Goal: Task Accomplishment & Management: Use online tool/utility

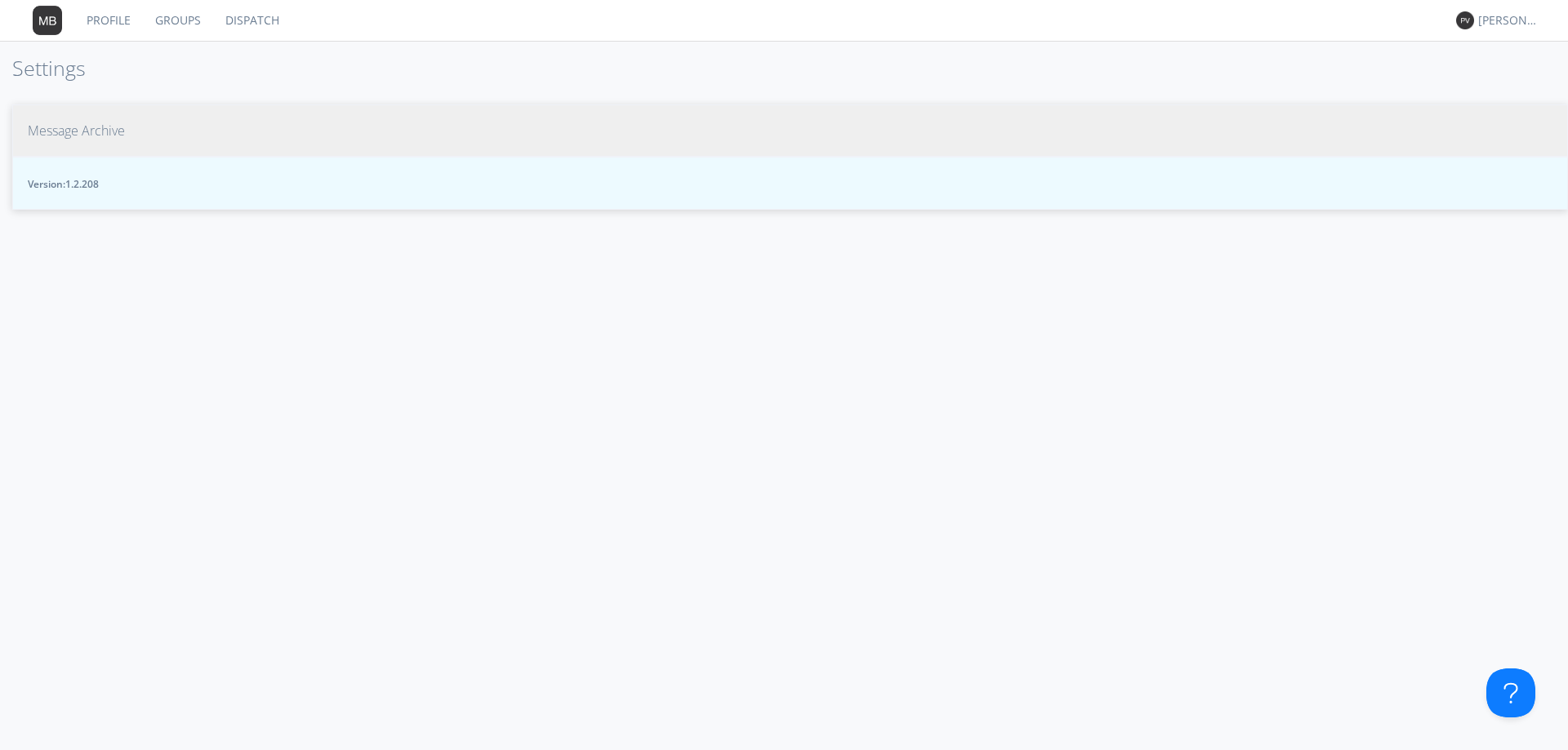
click at [100, 129] on span "Message Archive" at bounding box center [76, 131] width 97 height 19
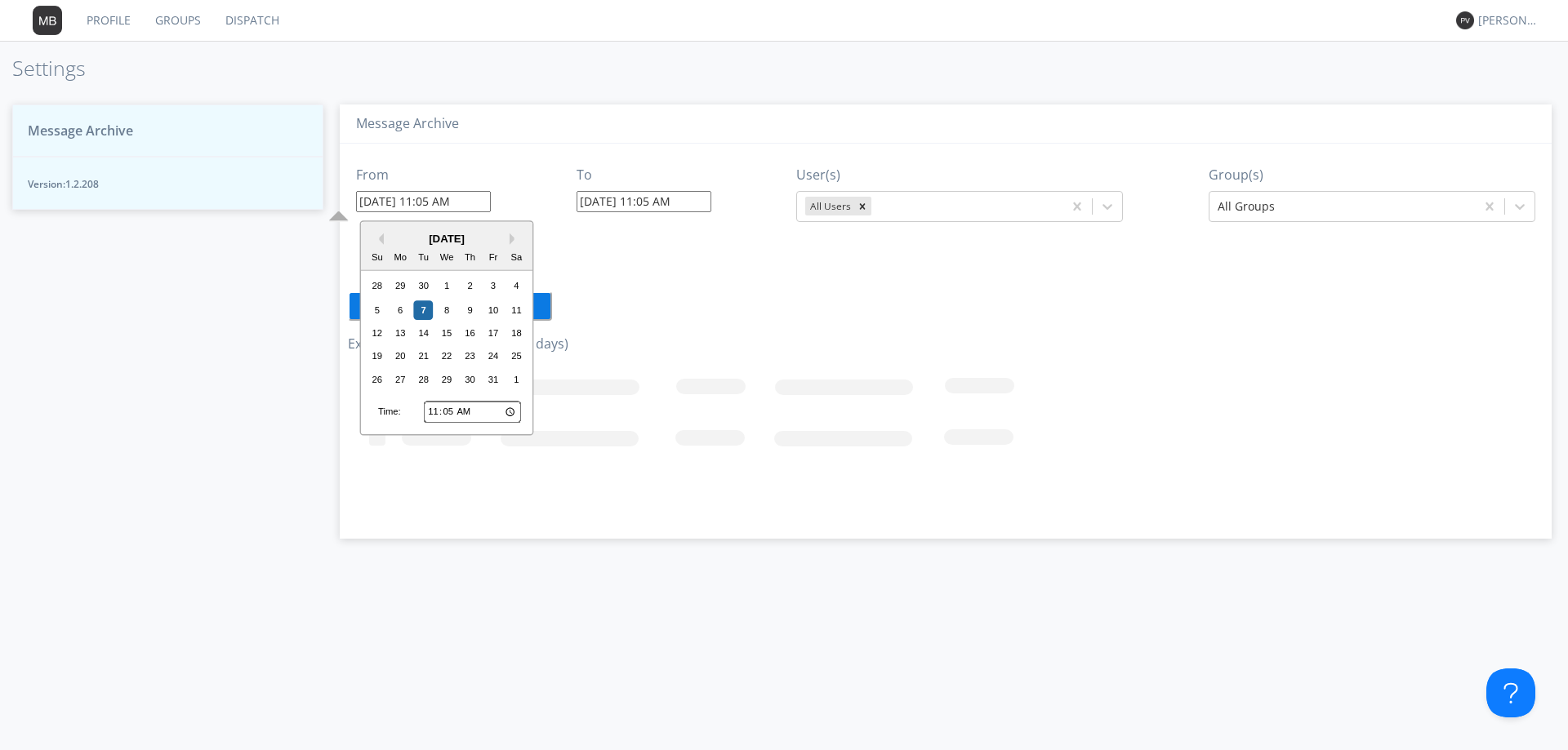
click at [481, 203] on input "10/07/2025 11:05 AM" at bounding box center [423, 202] width 134 height 22
click at [434, 412] on input "11:05" at bounding box center [472, 412] width 97 height 22
type input "01:05"
type input "10/07/2025 1:05 AM"
type input "15:05"
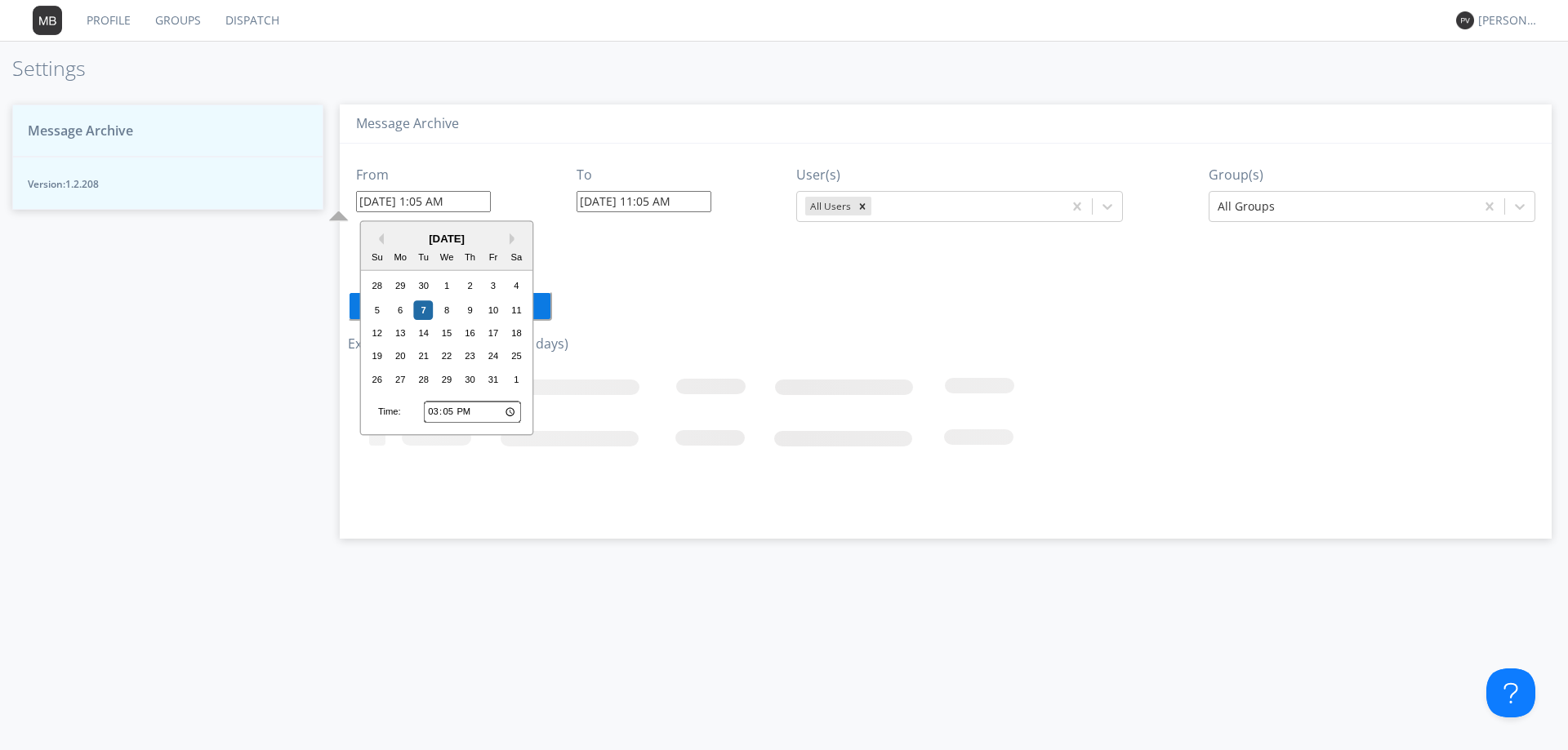
type input "10/07/2025 3:05 PM"
type input "15:50"
type input "10/07/2025 3:50 PM"
type input "[DATE] 11:06 AM"
click at [398, 309] on div "6" at bounding box center [400, 310] width 20 height 20
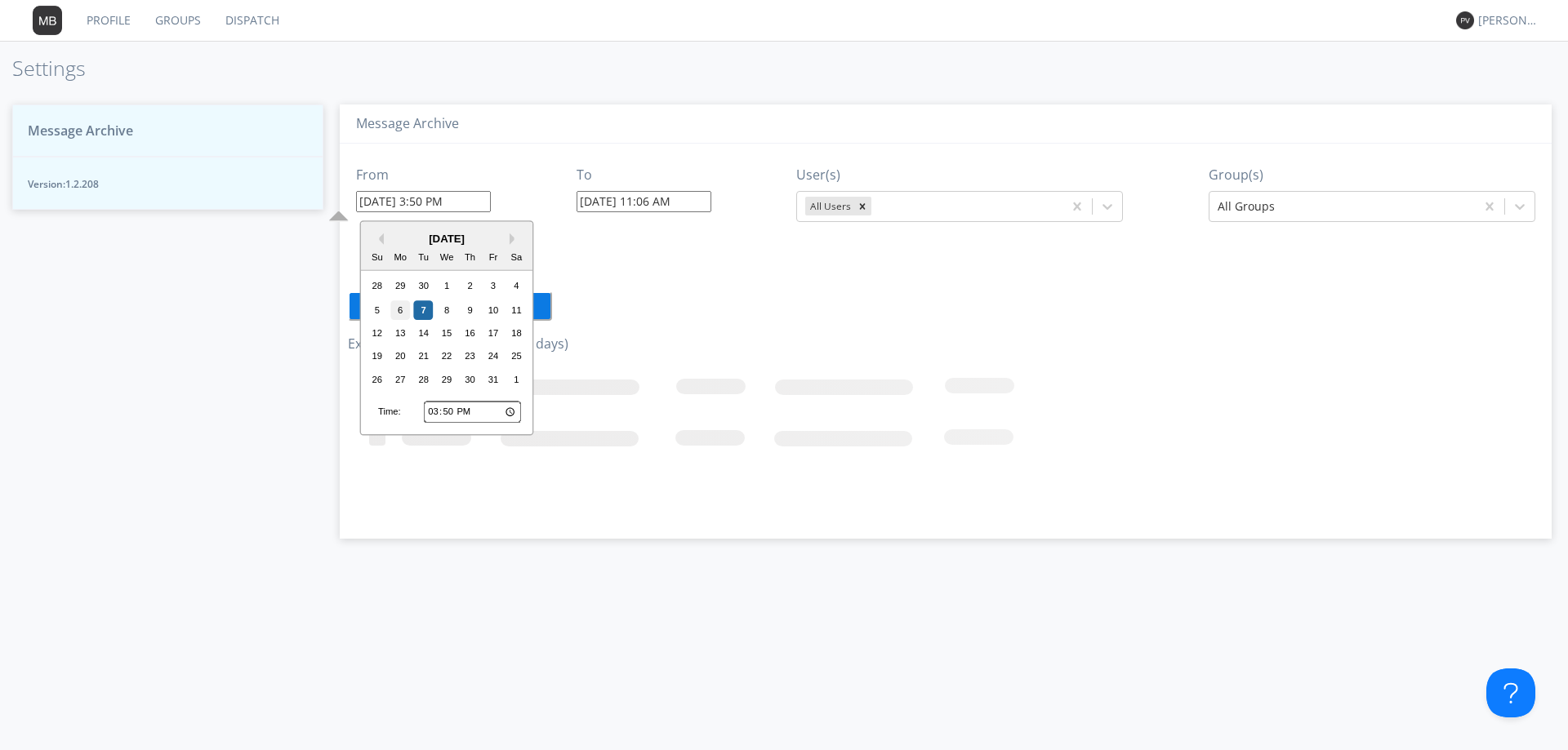
type input "10/06/2025 3:50 PM"
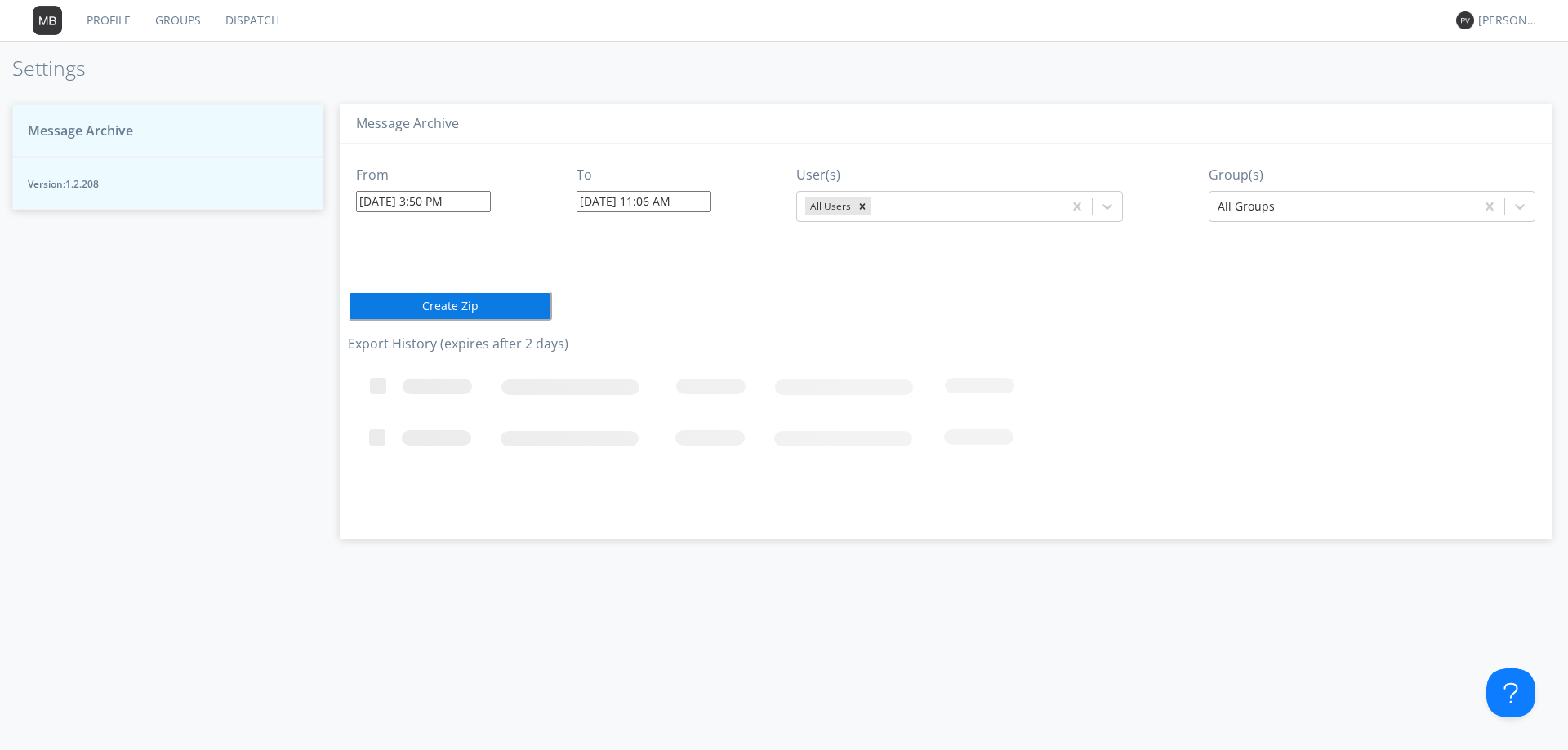
click at [704, 203] on input "[DATE] 11:06 AM" at bounding box center [643, 202] width 134 height 22
click at [652, 412] on input "11:06" at bounding box center [693, 412] width 97 height 22
type input "01:06"
type input "10/07/2025 1:06 AM"
type input "16:06"
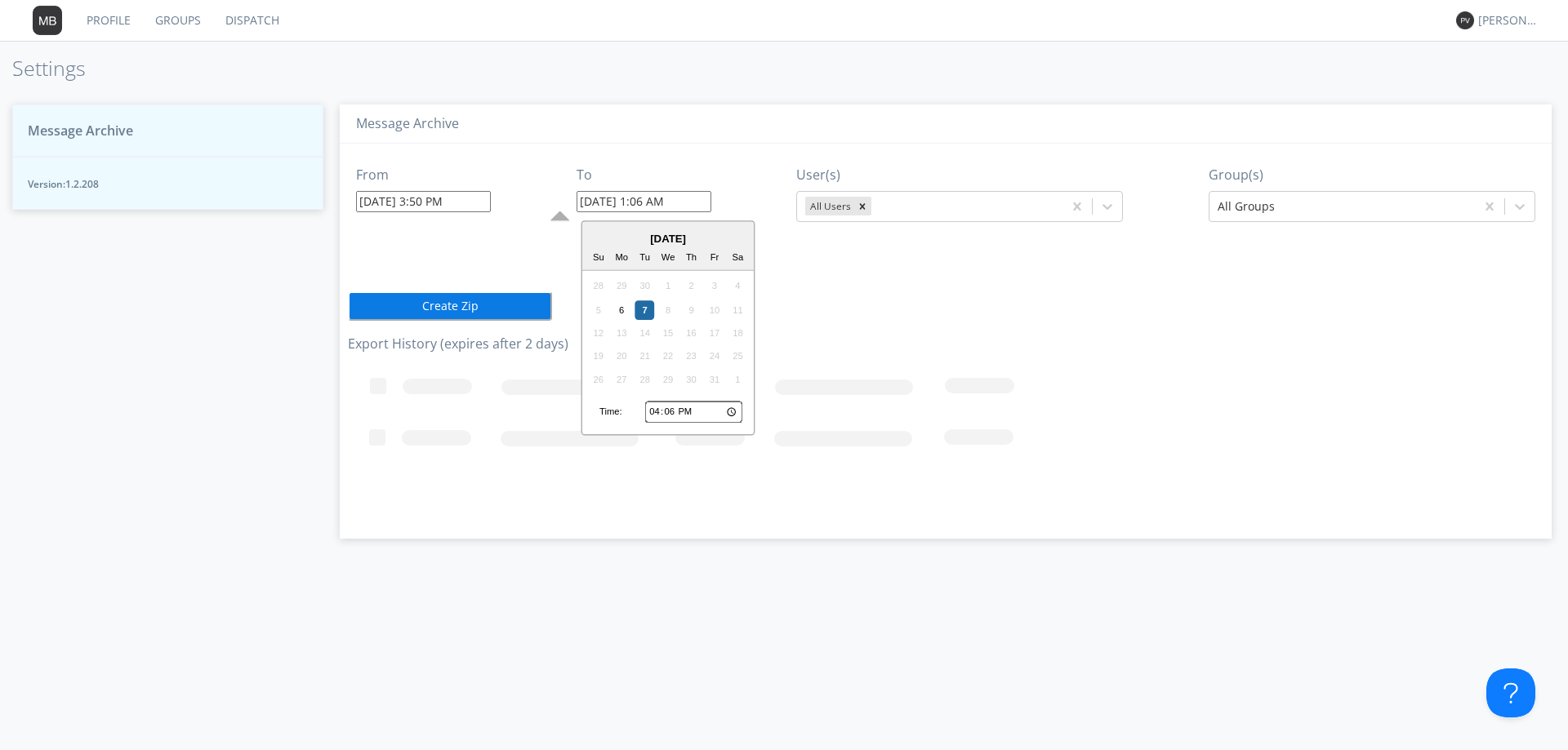
type input "10/07/2025 4:06 PM"
type input "16:01"
type input "10/07/2025 4:01 PM"
type input "16:15"
click at [622, 309] on div "6" at bounding box center [622, 310] width 20 height 20
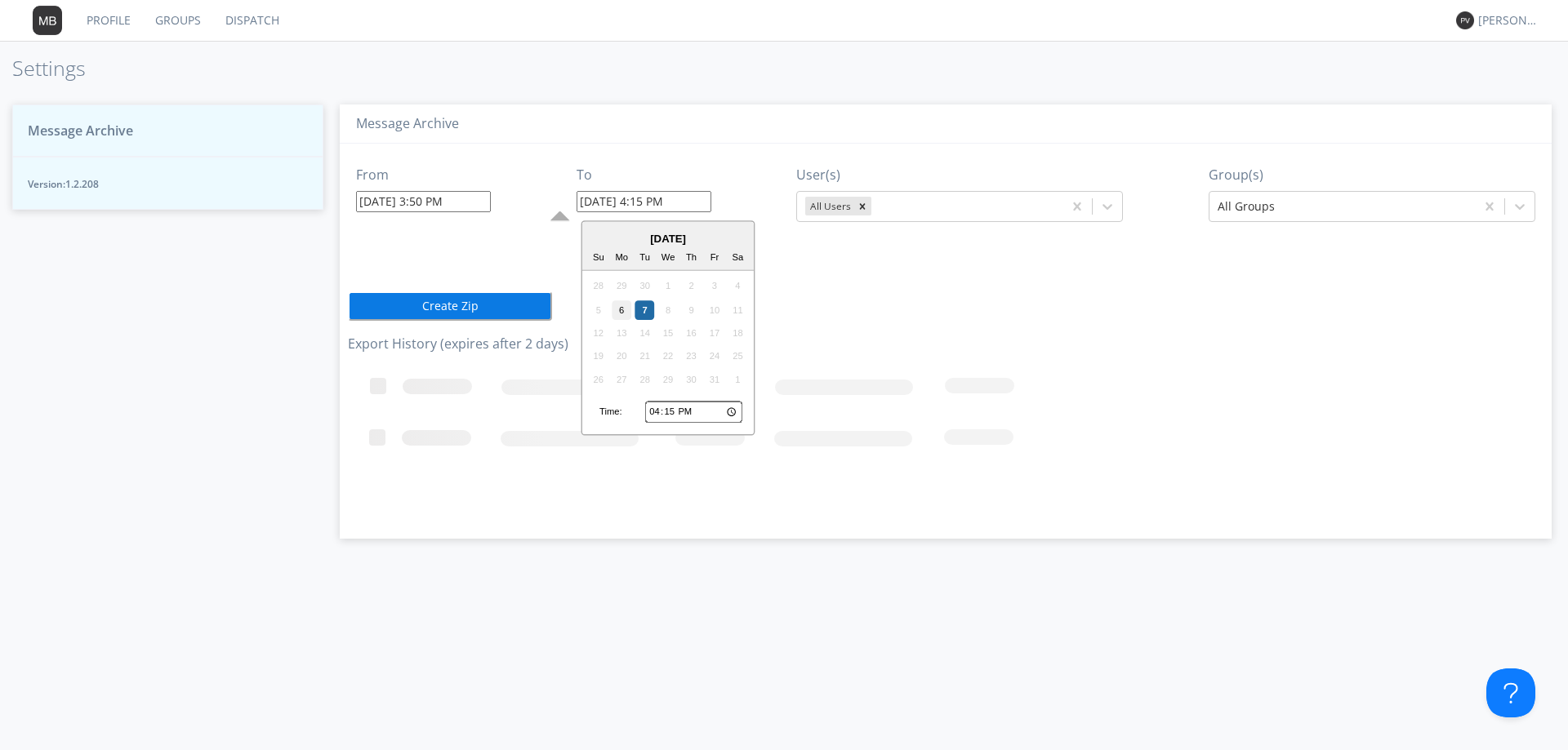
type input "10/06/2025 4:15 PM"
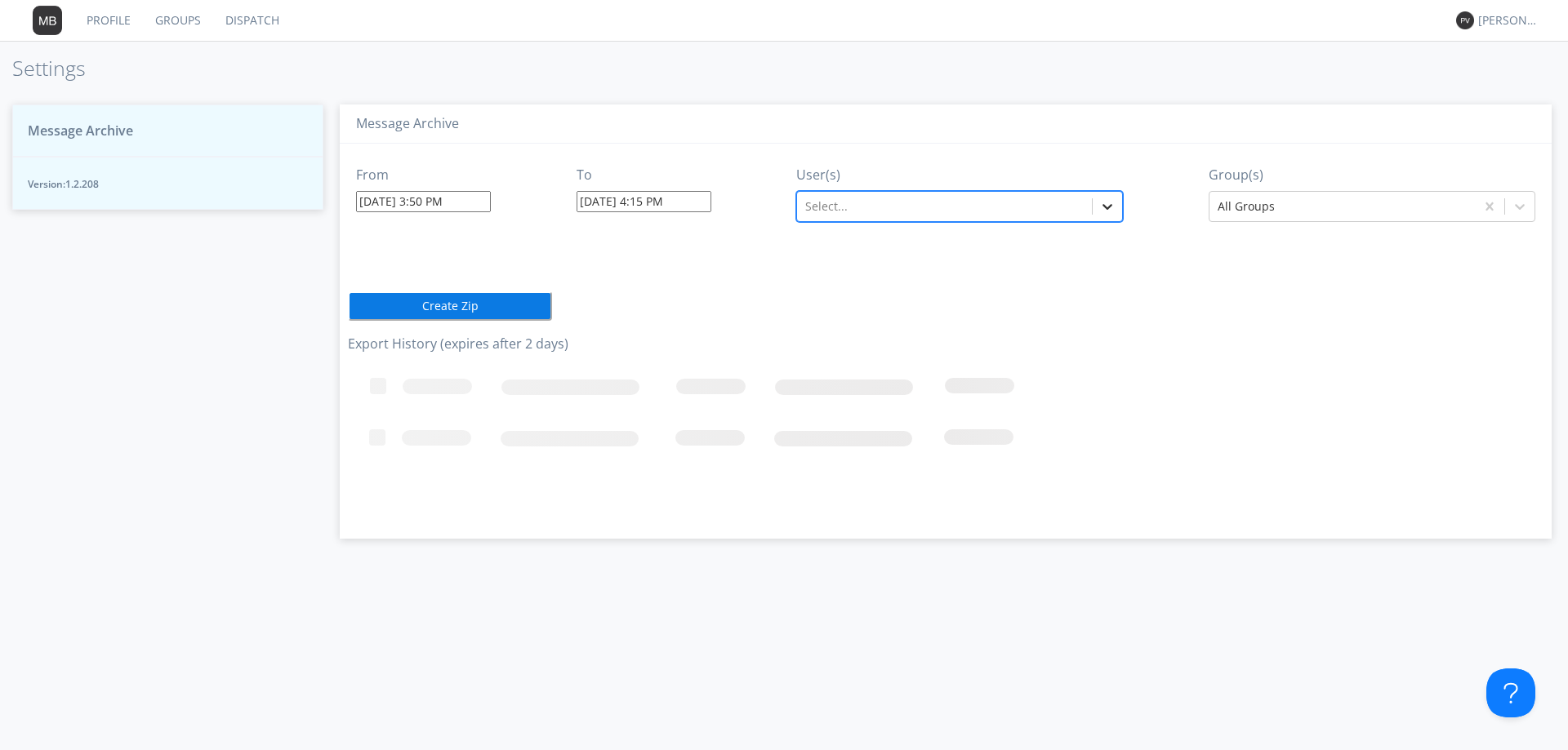
click at [1113, 207] on icon at bounding box center [1107, 207] width 17 height 17
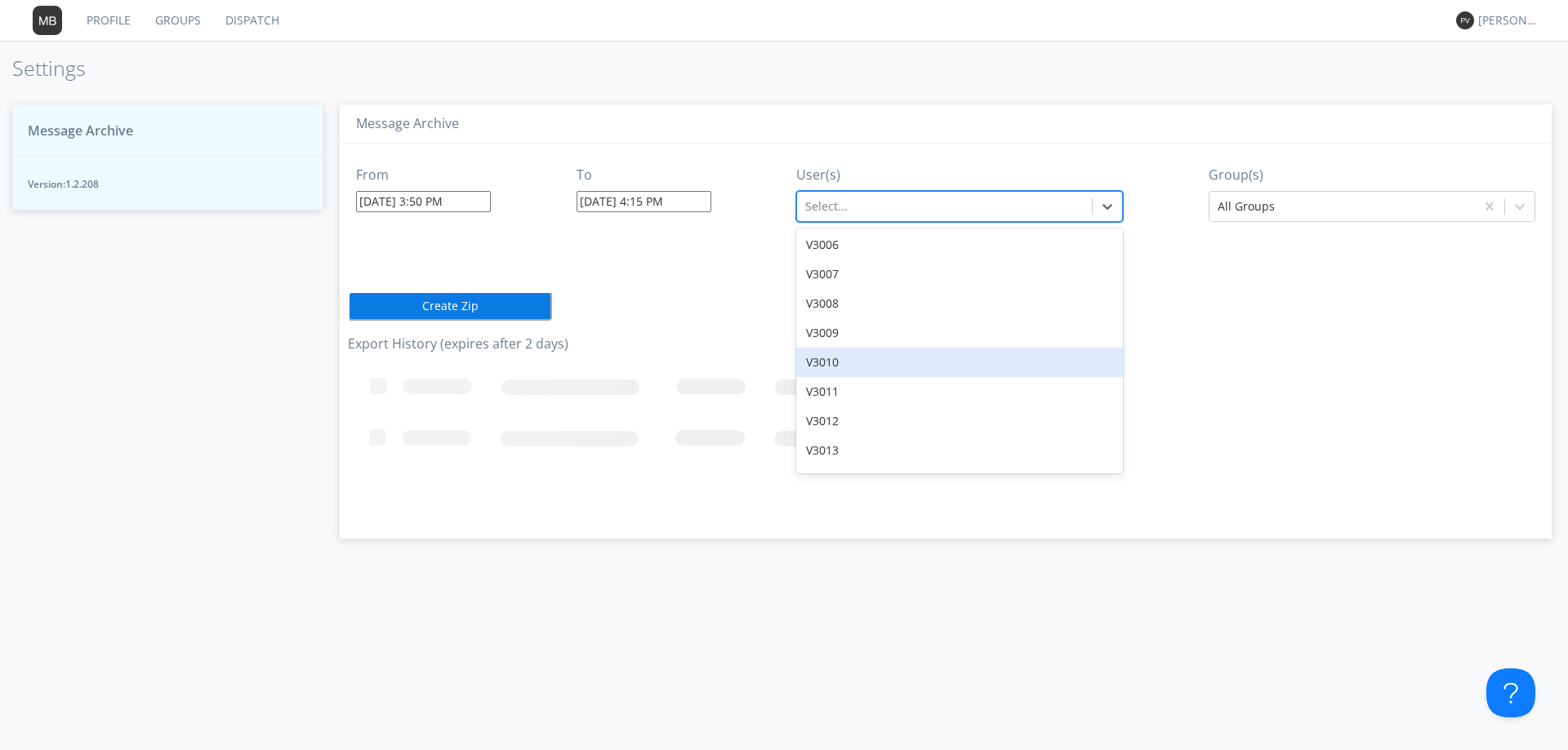
click at [822, 348] on div "V3010" at bounding box center [959, 362] width 326 height 29
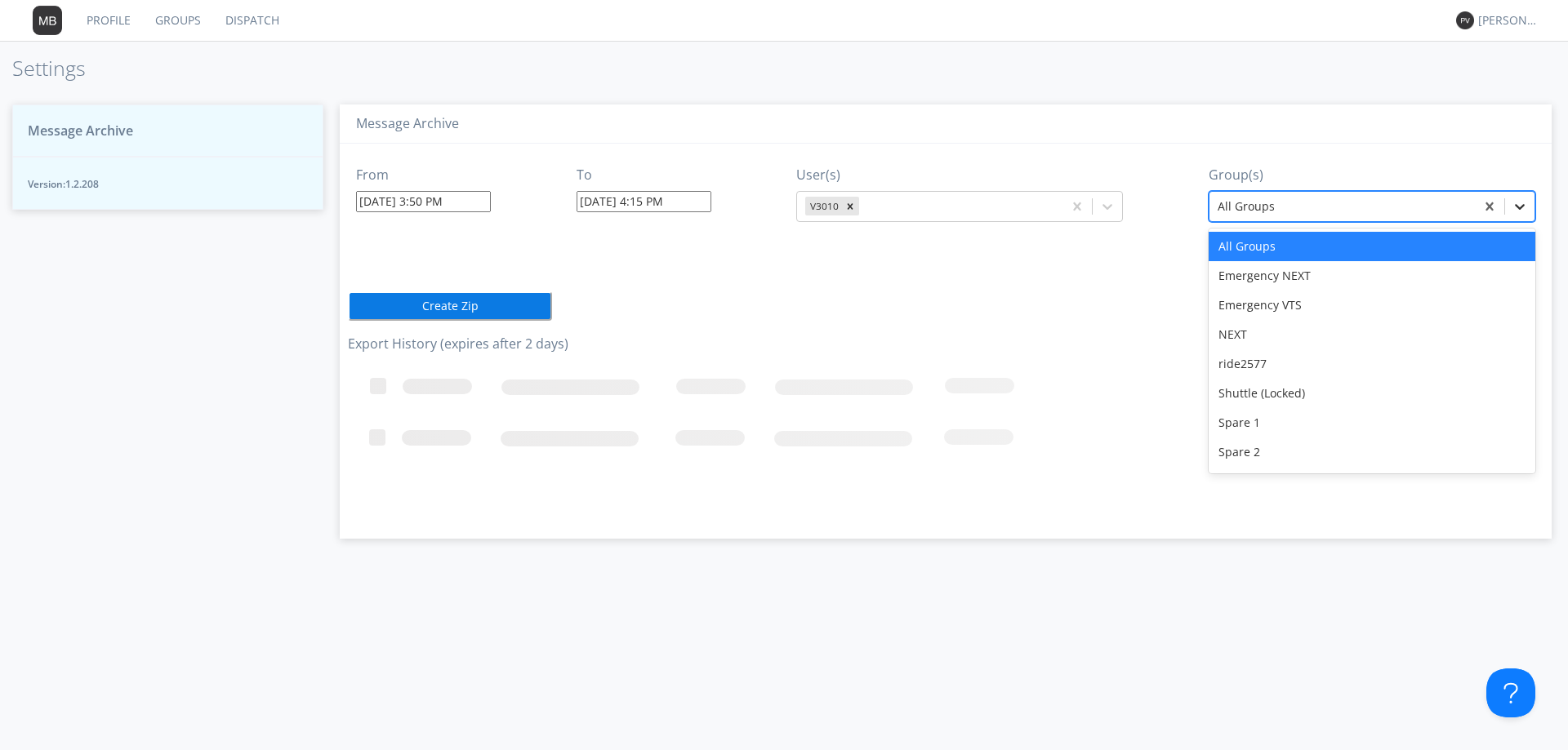
click at [1523, 210] on icon at bounding box center [1520, 207] width 17 height 17
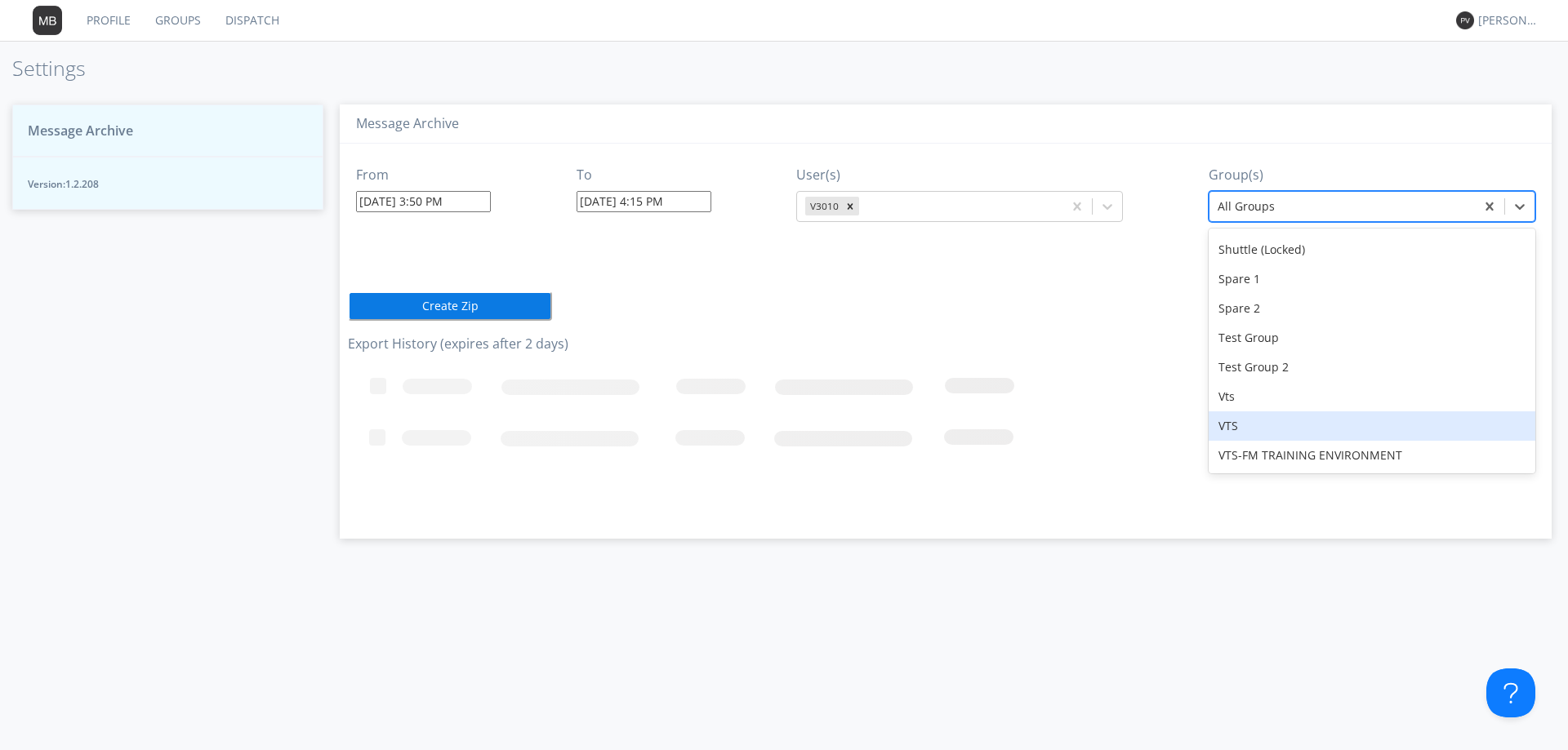
click at [1335, 422] on div "VTS" at bounding box center [1371, 426] width 326 height 29
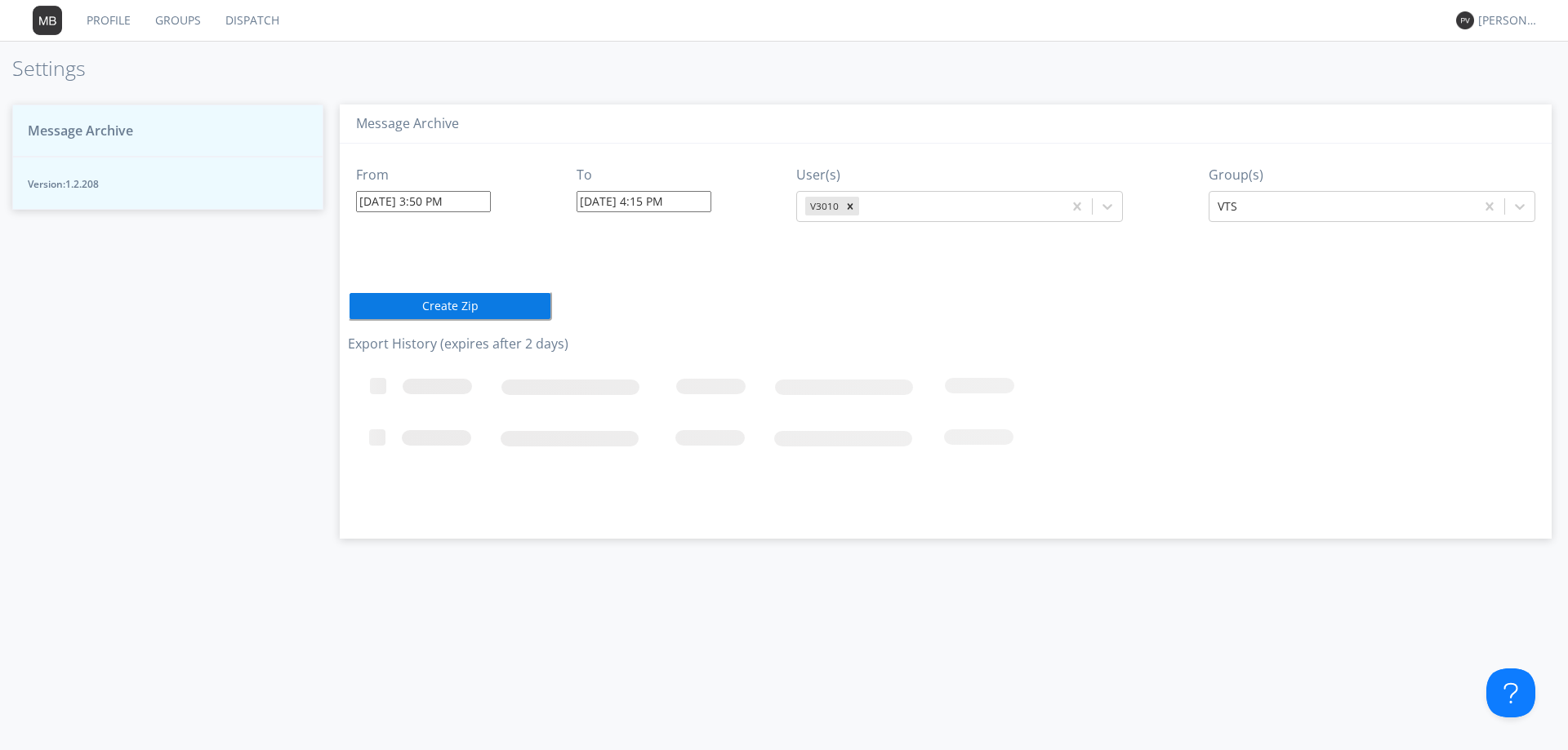
click at [468, 312] on button "Create Zip" at bounding box center [450, 305] width 204 height 29
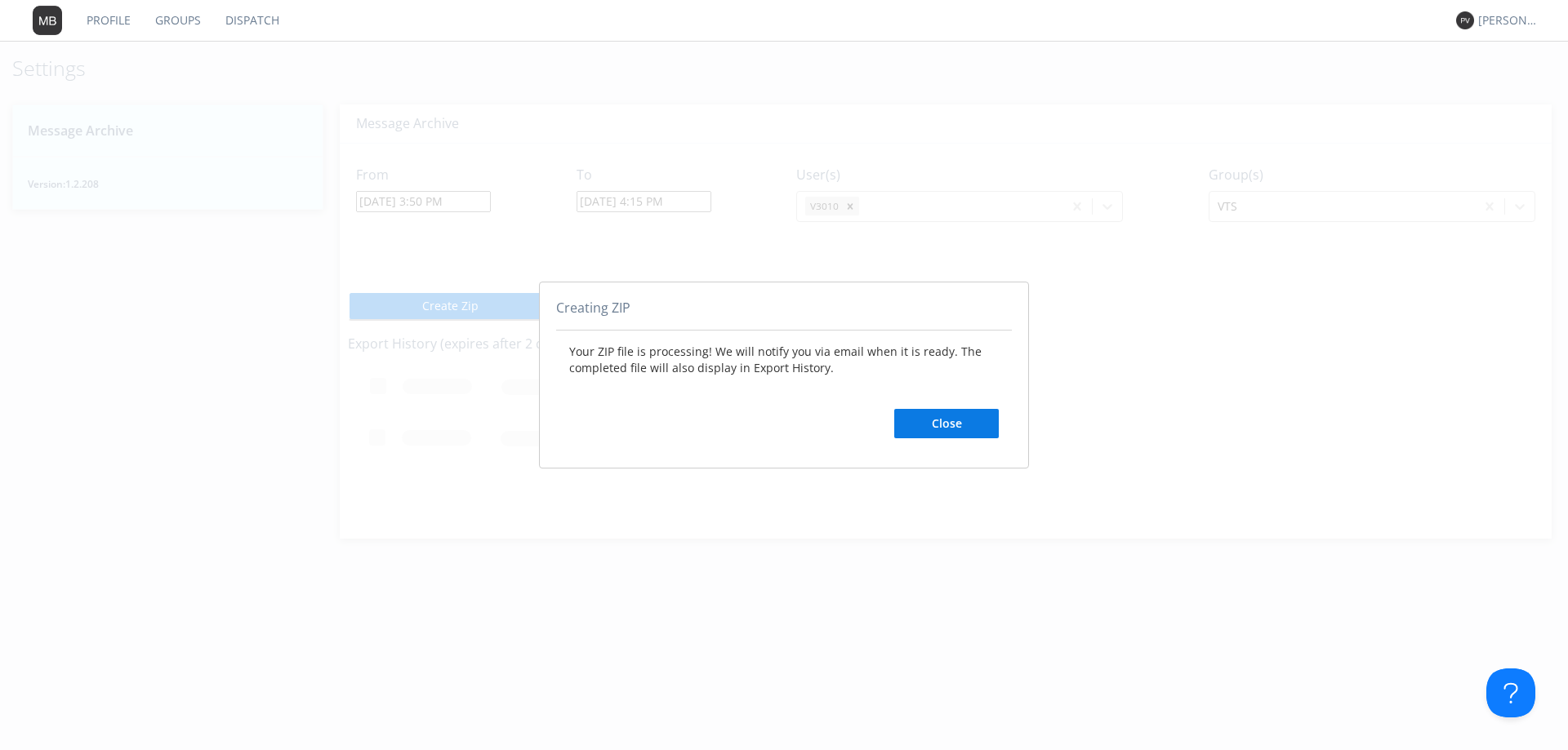
click at [951, 426] on button "Close" at bounding box center [946, 423] width 105 height 29
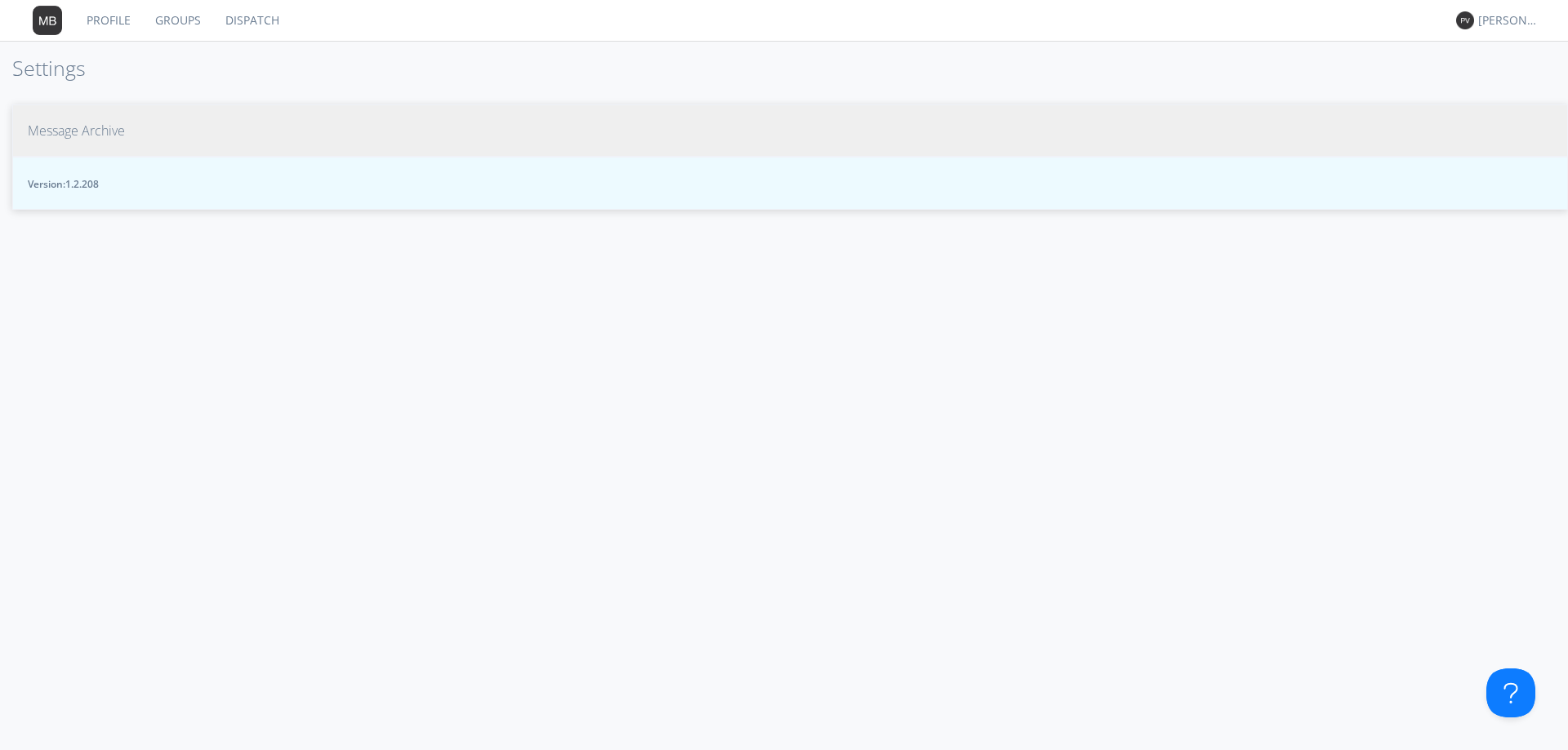
click at [83, 131] on span "Message Archive" at bounding box center [76, 131] width 97 height 19
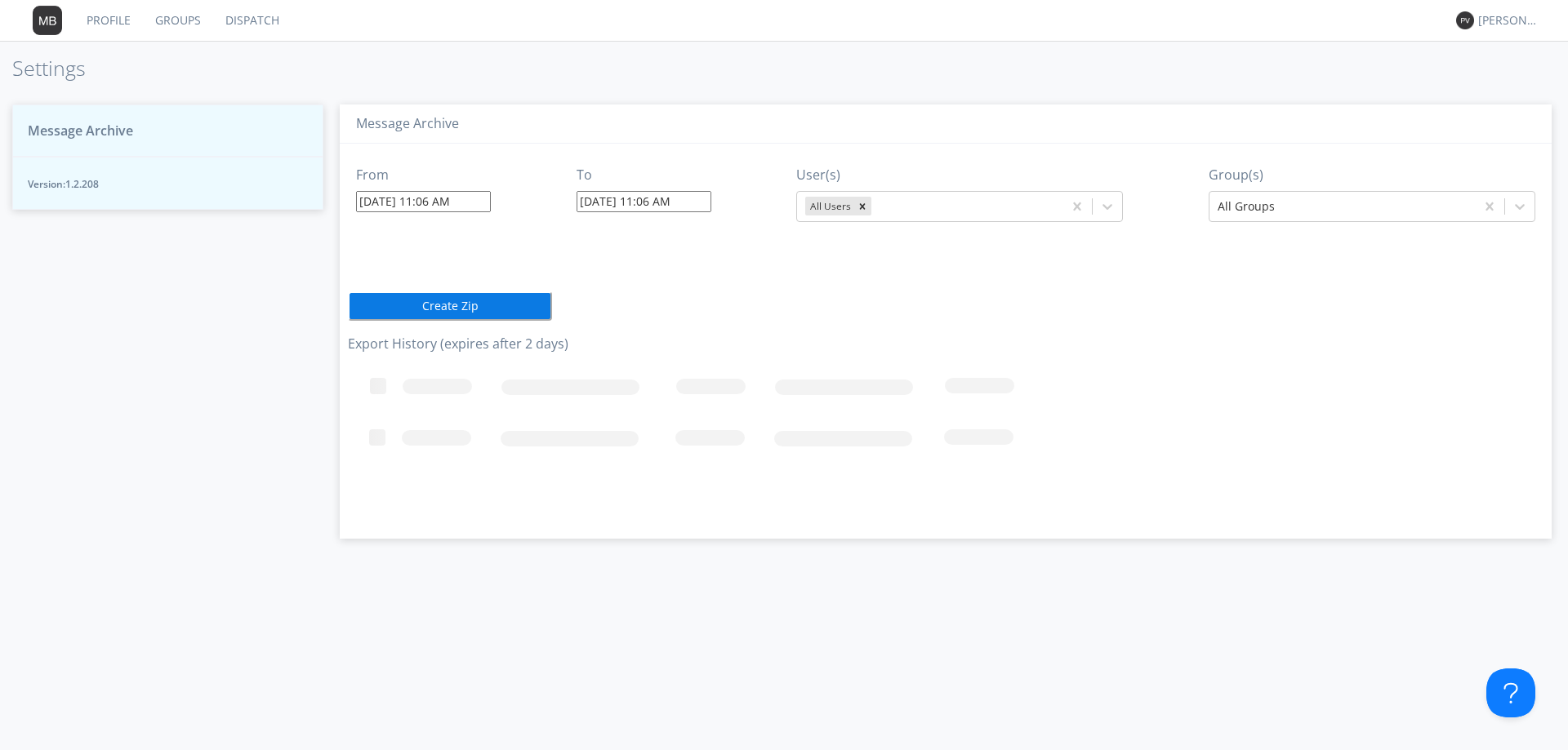
click at [193, 441] on div "Message Archive Version: 1.2.208" at bounding box center [168, 419] width 311 height 663
drag, startPoint x: 558, startPoint y: 235, endPoint x: 647, endPoint y: 245, distance: 89.6
click at [642, 245] on div "From [DATE] 11:06 AM To [DATE] 11:06 AM User(s) All Users Group(s) All Groups C…" at bounding box center [945, 334] width 1195 height 382
click at [696, 147] on div "From [DATE] 11:06 AM To [DATE] 11:06 AM User(s) All Users Group(s) All Groups" at bounding box center [945, 187] width 1195 height 86
click at [105, 134] on span "Message Archive" at bounding box center [80, 131] width 105 height 19
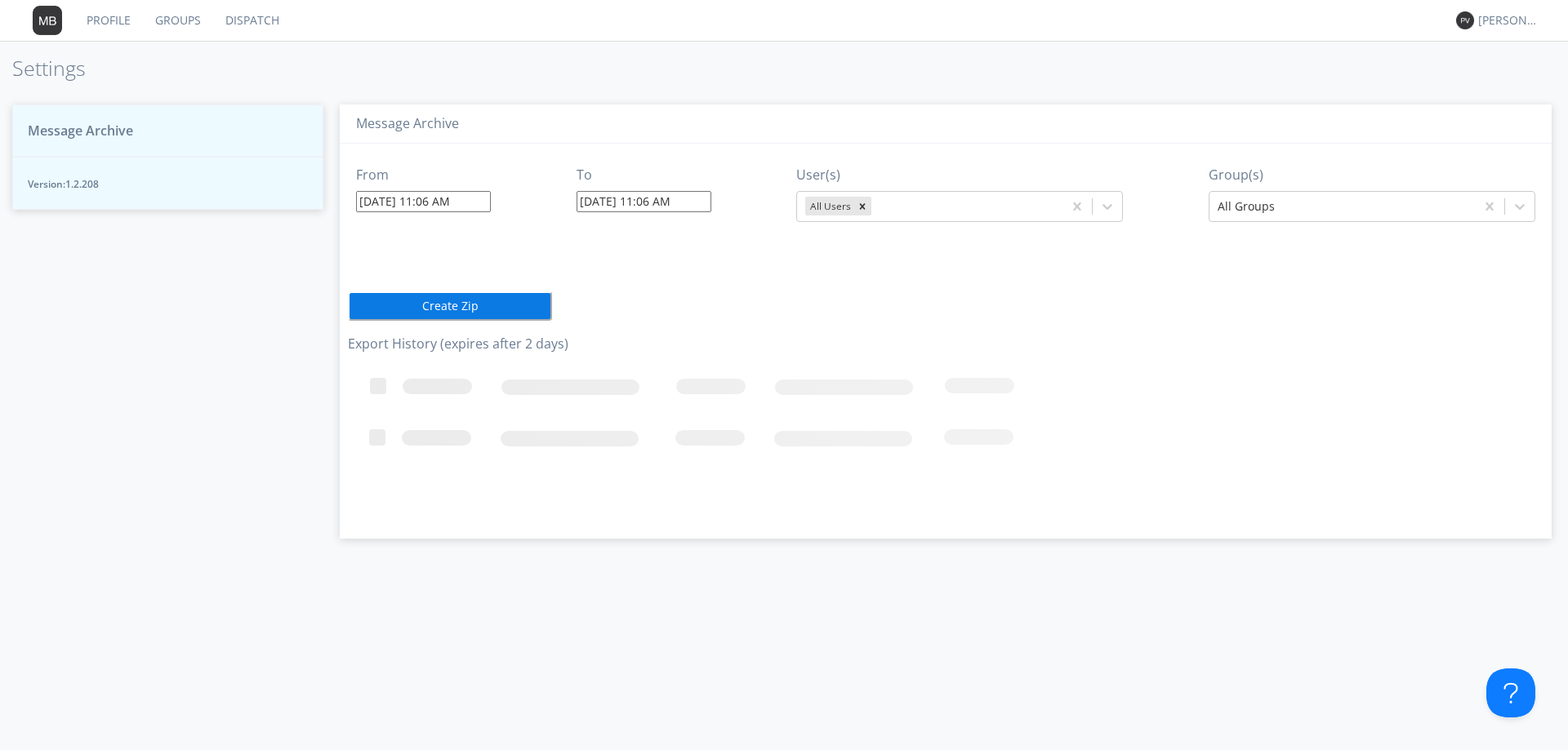
click at [105, 134] on span "Message Archive" at bounding box center [80, 131] width 105 height 19
click at [105, 135] on span "Message Archive" at bounding box center [80, 131] width 105 height 19
click at [105, 137] on span "Message Archive" at bounding box center [80, 131] width 105 height 19
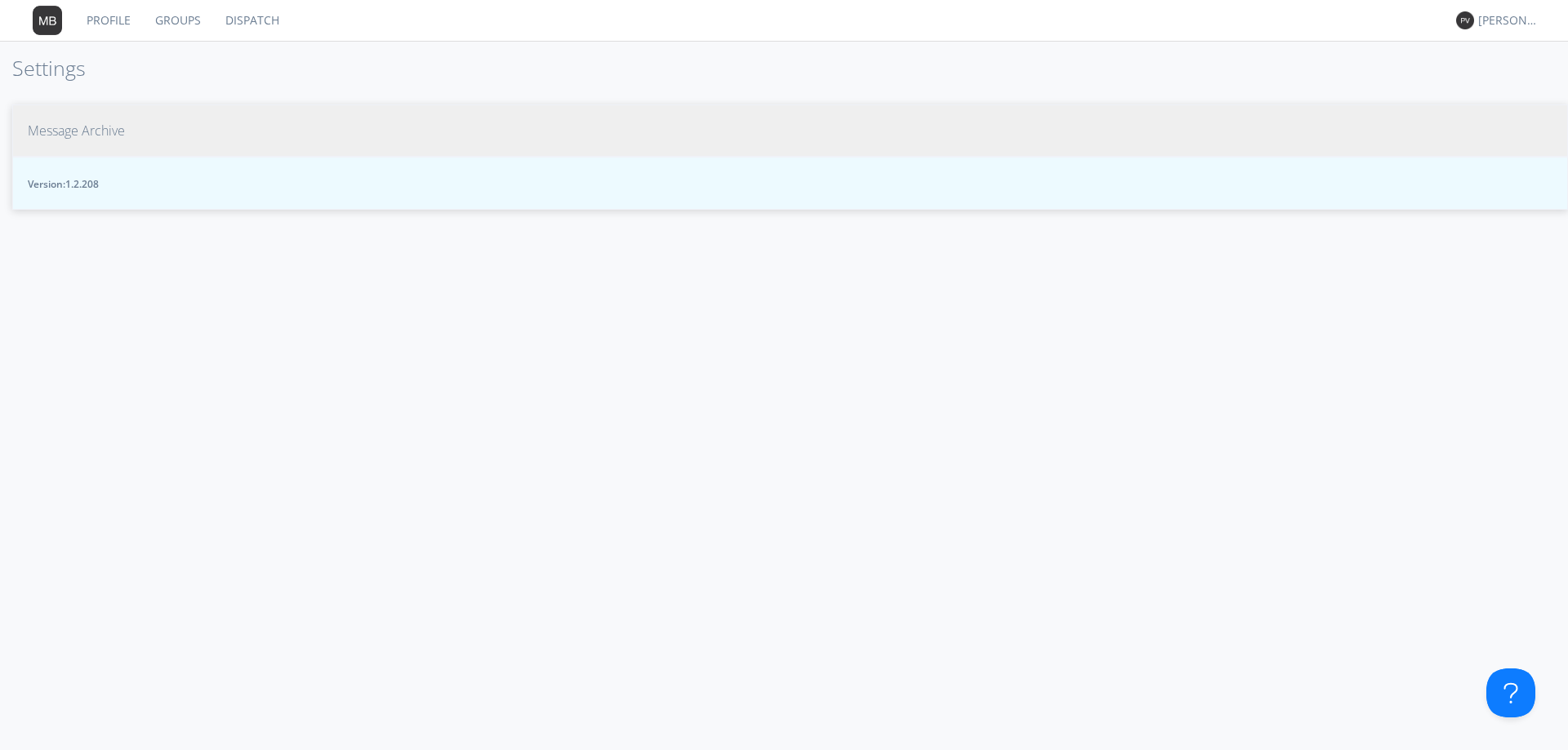
click at [100, 128] on span "Message Archive" at bounding box center [76, 131] width 97 height 19
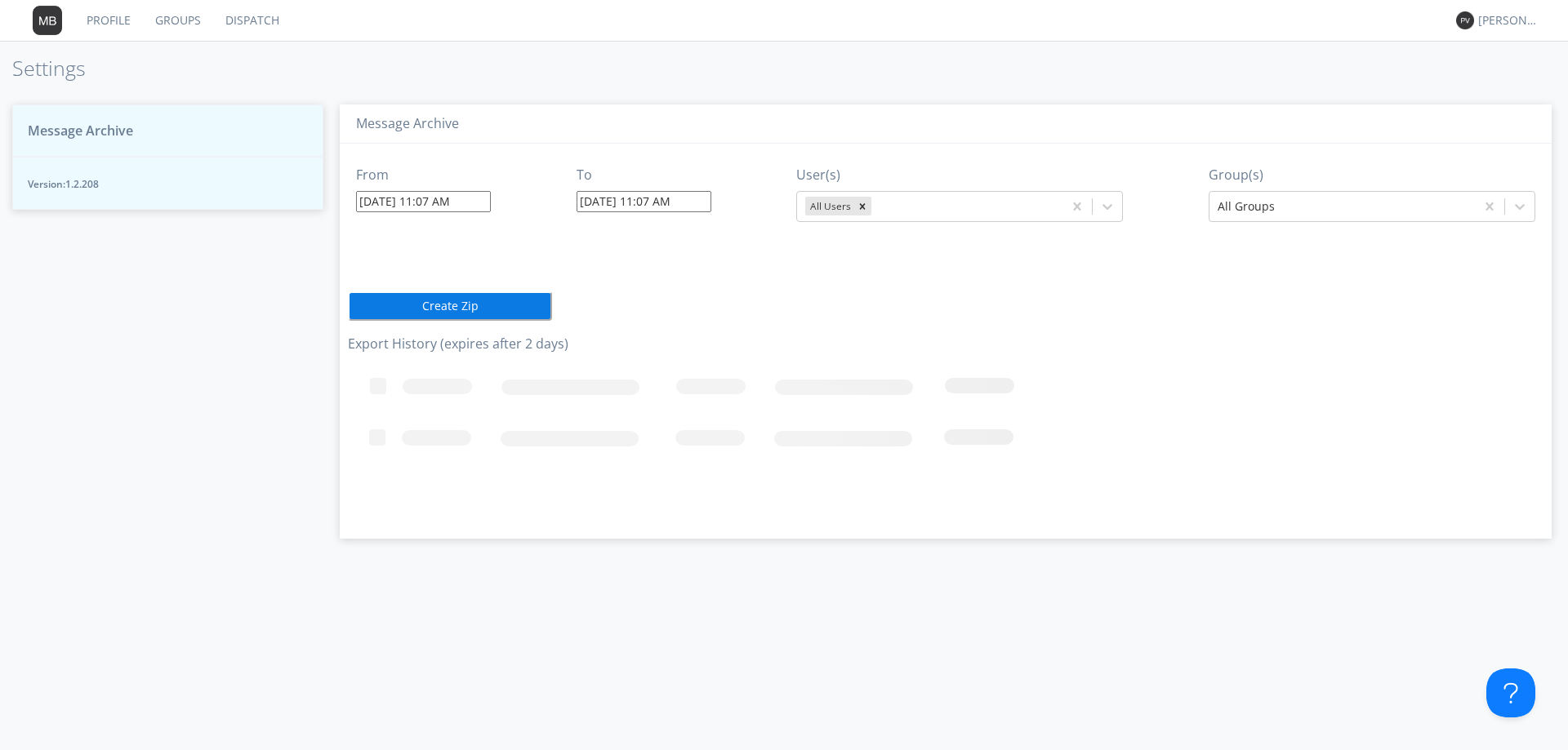
drag, startPoint x: 824, startPoint y: 289, endPoint x: 681, endPoint y: 301, distance: 143.5
click at [725, 294] on div "From 10/07/2025 11:07 AM To 10/07/2025 11:07 AM User(s) All Users Group(s) All …" at bounding box center [945, 334] width 1195 height 382
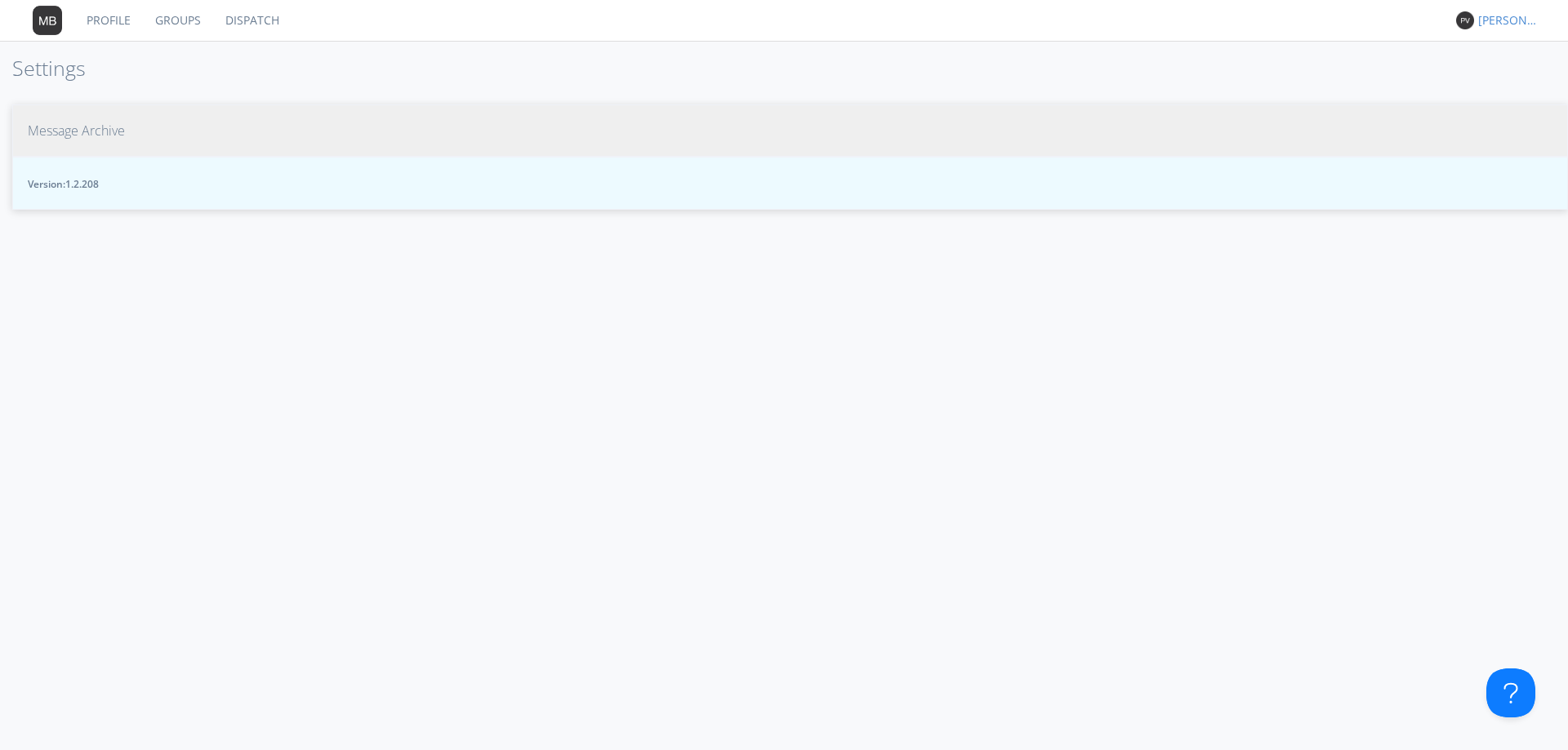
click at [90, 134] on span "Message Archive" at bounding box center [76, 131] width 97 height 19
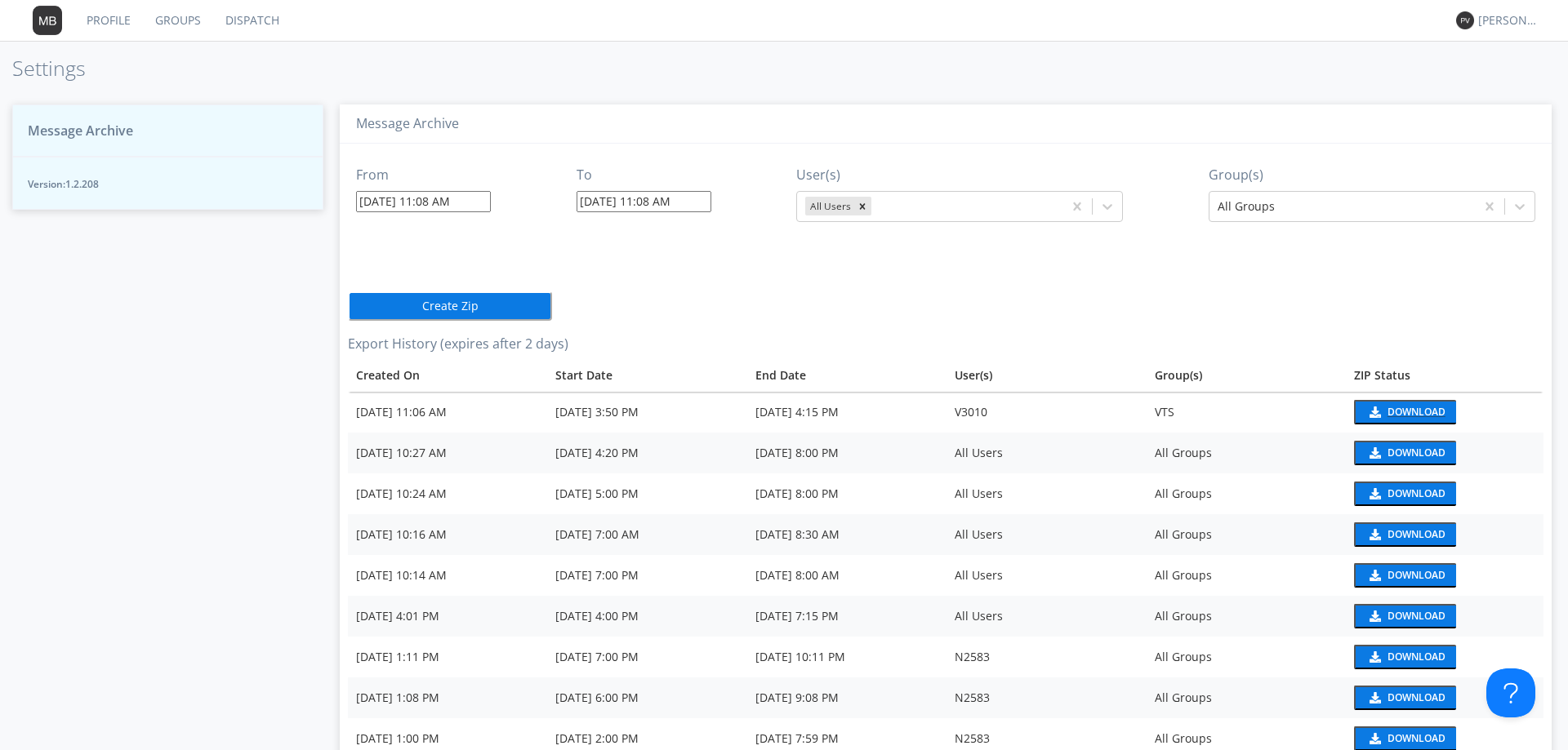
click at [1419, 409] on div "Download" at bounding box center [1416, 412] width 58 height 10
